Goal: Browse casually

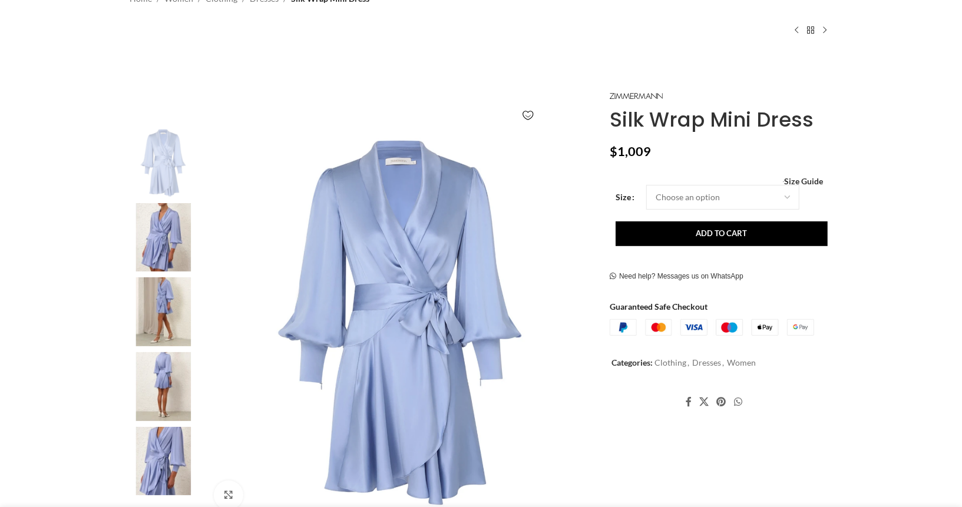
scroll to position [139, 0]
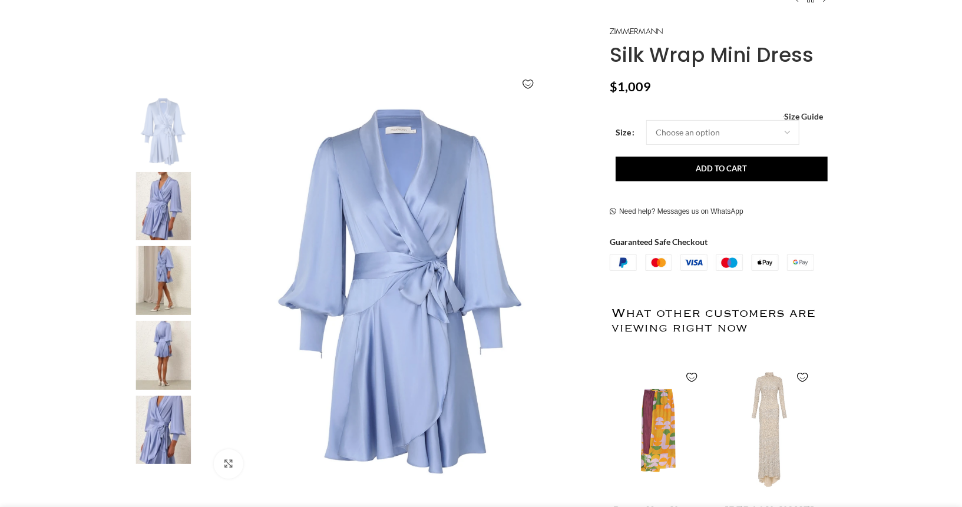
click at [174, 205] on img at bounding box center [163, 206] width 72 height 69
click at [168, 266] on img at bounding box center [163, 280] width 72 height 69
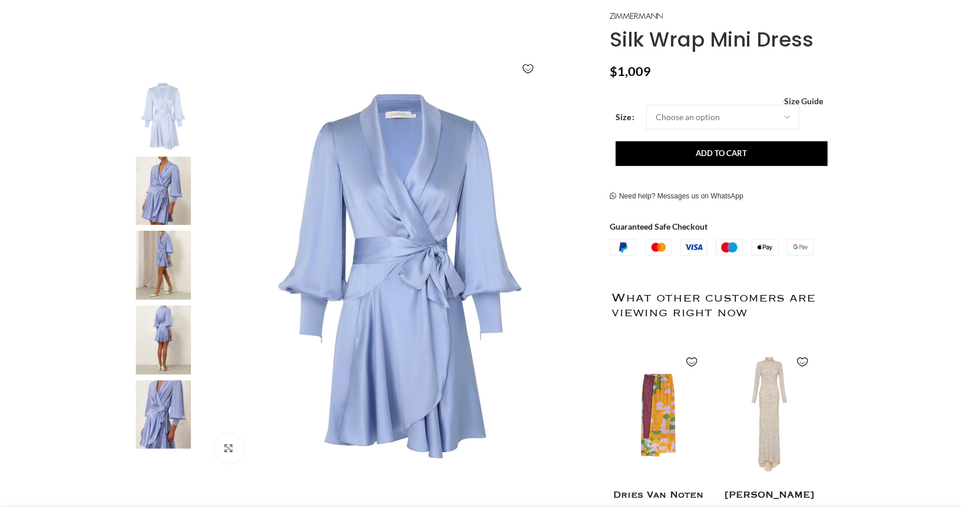
scroll to position [0, 124]
